Goal: Communication & Community: Answer question/provide support

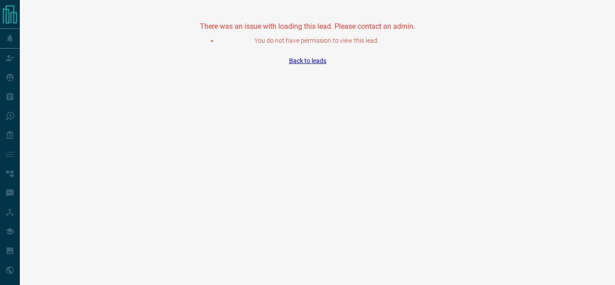
click at [296, 63] on link "Back to leads" at bounding box center [307, 60] width 37 height 7
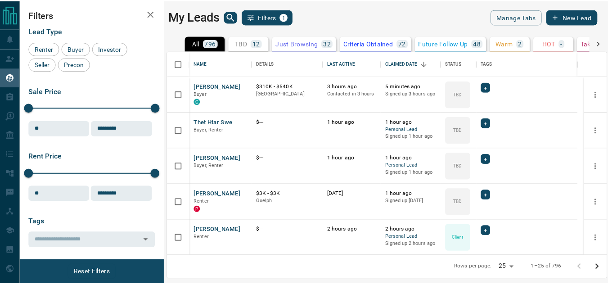
scroll to position [198, 438]
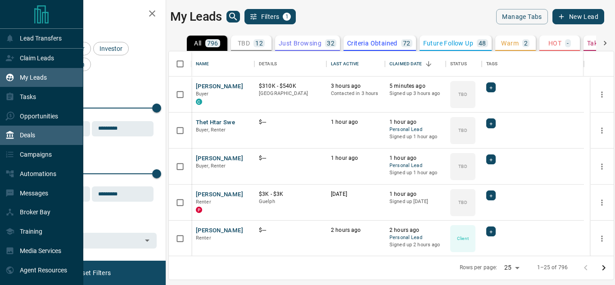
click at [22, 143] on div "Deals" at bounding box center [20, 135] width 30 height 15
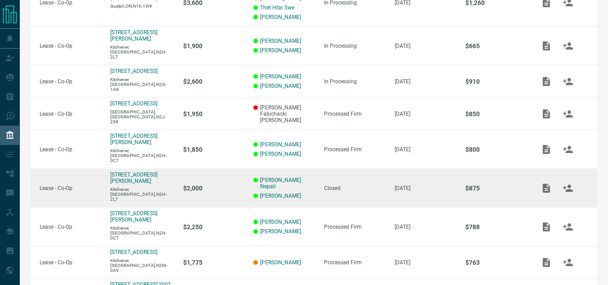
scroll to position [228, 0]
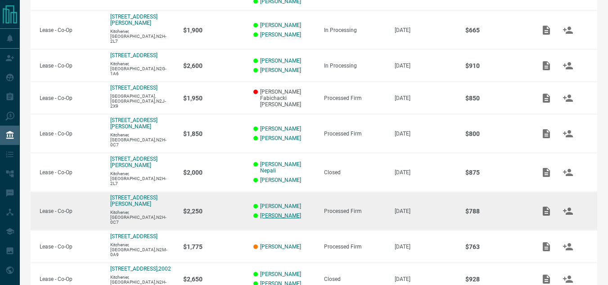
click at [271, 212] on link "[PERSON_NAME]" at bounding box center [280, 215] width 41 height 6
click at [274, 192] on td "[PERSON_NAME] [PERSON_NAME]" at bounding box center [279, 211] width 71 height 39
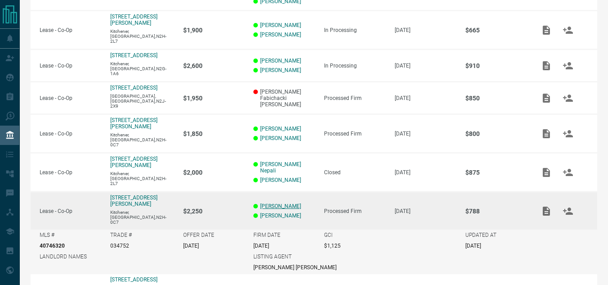
click at [282, 203] on link "[PERSON_NAME]" at bounding box center [280, 206] width 41 height 6
click at [509, 207] on p "$788" at bounding box center [496, 210] width 62 height 7
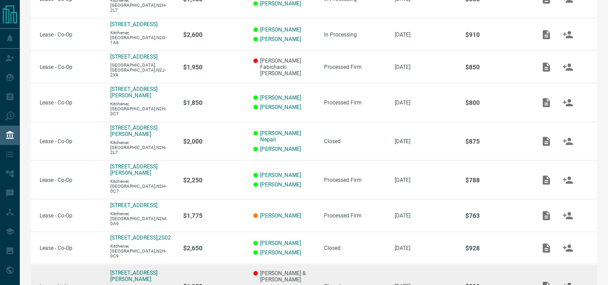
scroll to position [273, 0]
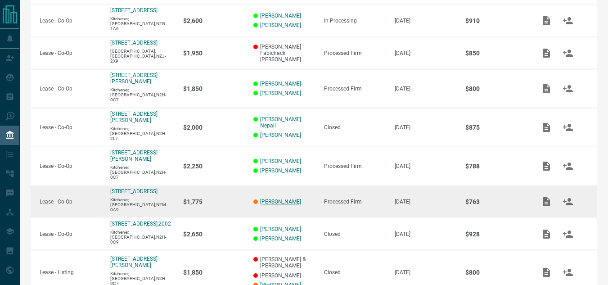
click at [275, 198] on link "[PERSON_NAME]" at bounding box center [280, 201] width 41 height 6
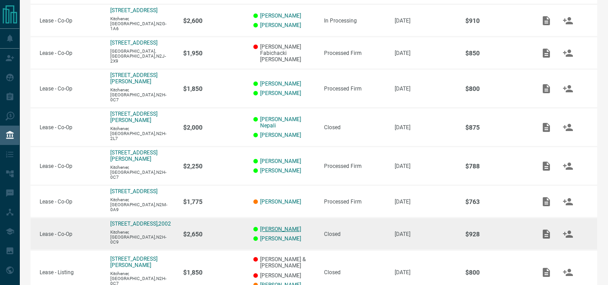
click at [270, 226] on link "[PERSON_NAME]" at bounding box center [280, 229] width 41 height 6
click at [269, 235] on link "[PERSON_NAME]" at bounding box center [280, 238] width 41 height 6
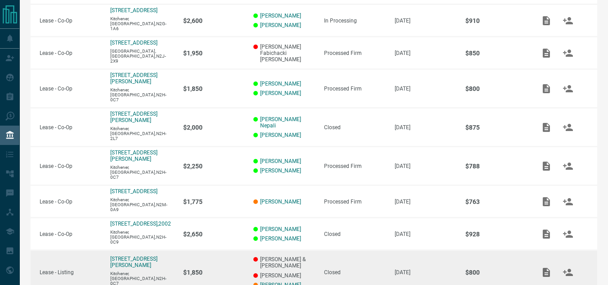
click at [281, 282] on link "[PERSON_NAME]" at bounding box center [280, 285] width 41 height 6
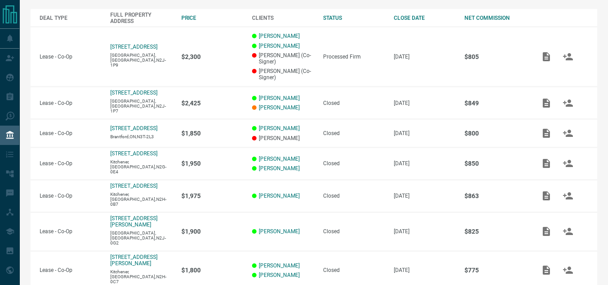
scroll to position [93, 0]
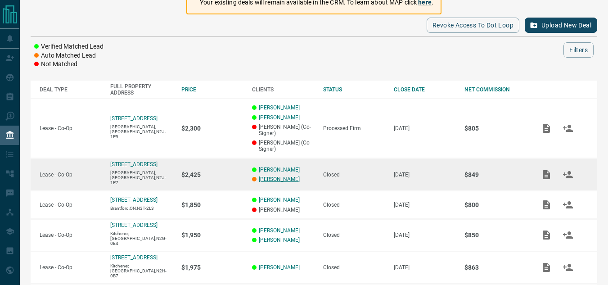
click at [269, 182] on link "[PERSON_NAME]" at bounding box center [279, 179] width 41 height 6
click at [275, 171] on link "[PERSON_NAME]" at bounding box center [279, 169] width 41 height 6
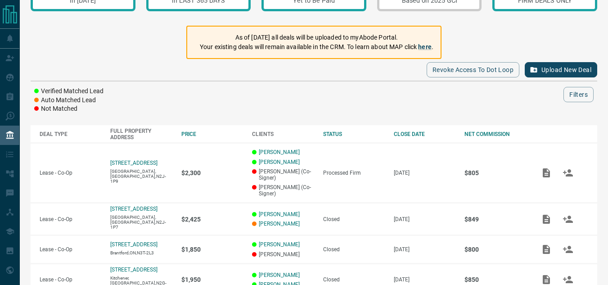
scroll to position [0, 0]
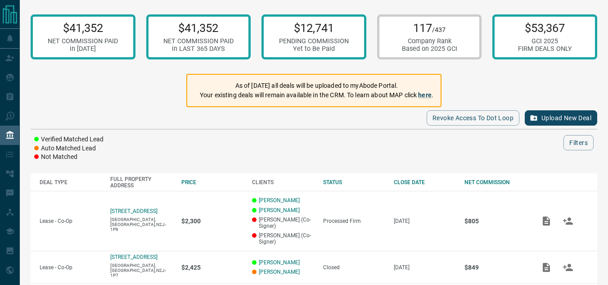
click at [225, 202] on td "$2,300" at bounding box center [207, 221] width 71 height 60
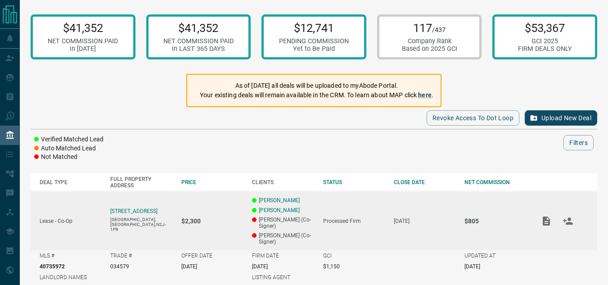
click at [229, 205] on td "$2,300" at bounding box center [207, 220] width 71 height 59
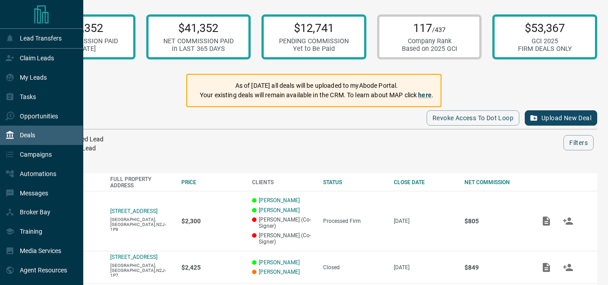
click at [14, 135] on div "Deals" at bounding box center [20, 135] width 30 height 15
click at [12, 133] on icon at bounding box center [9, 134] width 9 height 9
click at [26, 74] on p "My Leads" at bounding box center [33, 77] width 27 height 7
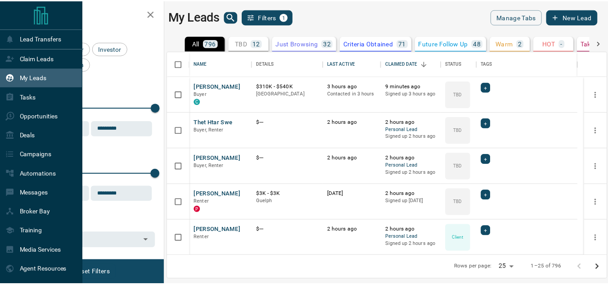
scroll to position [198, 438]
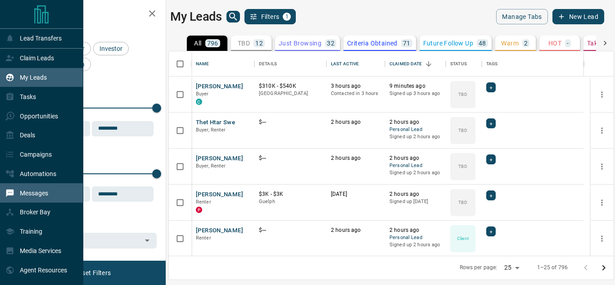
click at [29, 197] on p "Messages" at bounding box center [34, 192] width 28 height 7
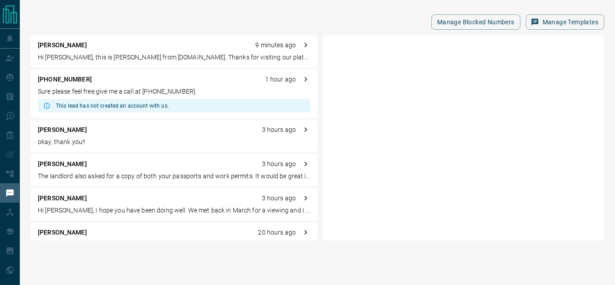
click at [117, 140] on p "okay, thank you!!" at bounding box center [174, 141] width 272 height 9
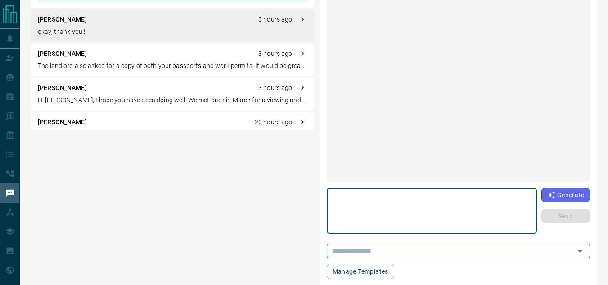
scroll to position [1048, 0]
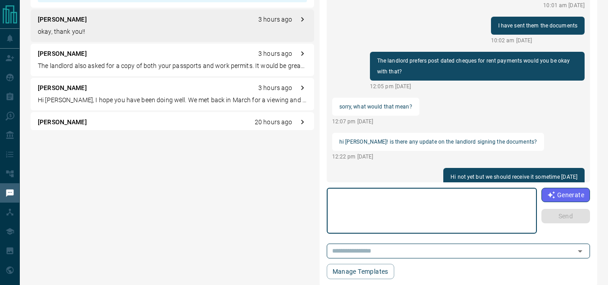
click at [384, 210] on textarea at bounding box center [432, 211] width 198 height 38
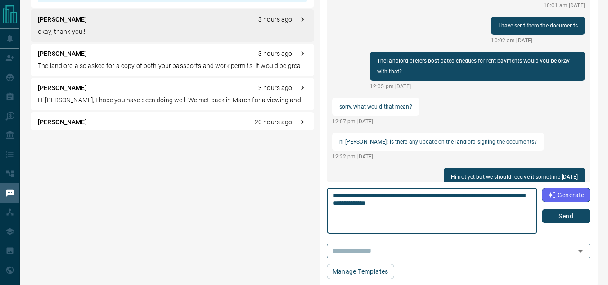
click at [341, 202] on textarea "**********" at bounding box center [432, 211] width 198 height 38
type textarea "**********"
click at [582, 218] on button "Send" at bounding box center [566, 216] width 49 height 14
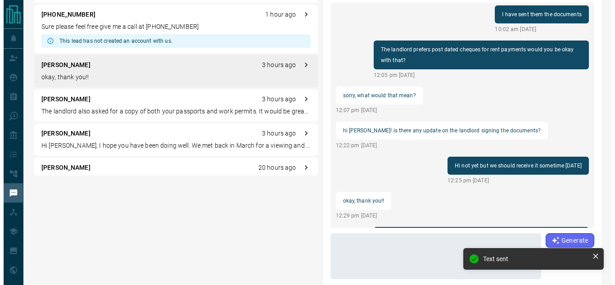
scroll to position [0, 0]
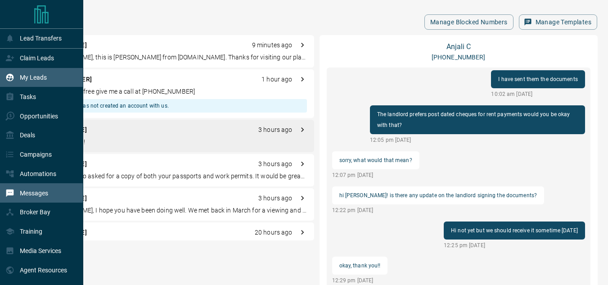
click at [18, 74] on div "My Leads" at bounding box center [25, 77] width 41 height 15
